Goal: Find specific page/section

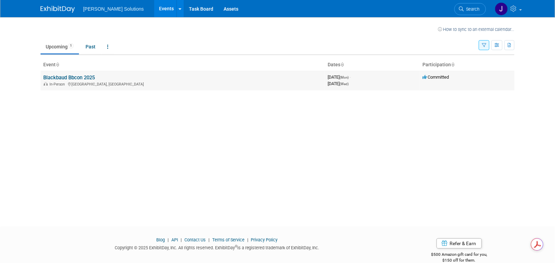
click at [66, 74] on link "Blackbaud Bbcon 2025" at bounding box center [68, 77] width 51 height 6
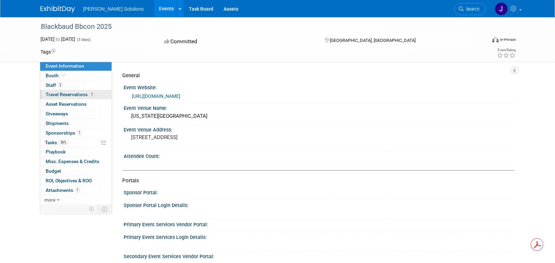
click at [68, 95] on span "Travel Reservations 1" at bounding box center [70, 94] width 49 height 5
